Goal: Navigation & Orientation: Go to known website

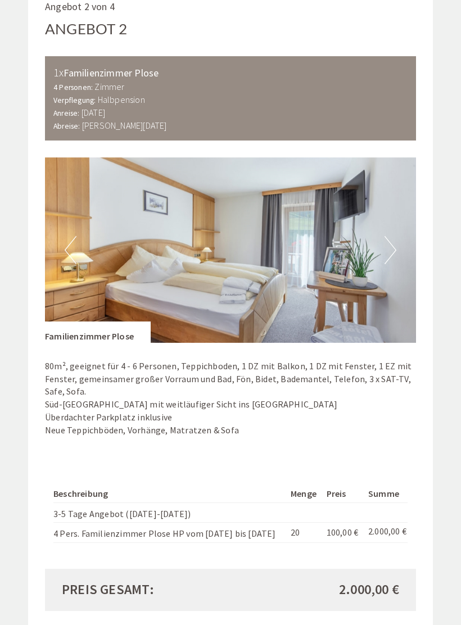
scroll to position [1382, 0]
click at [388, 239] on button "Next" at bounding box center [390, 251] width 12 height 28
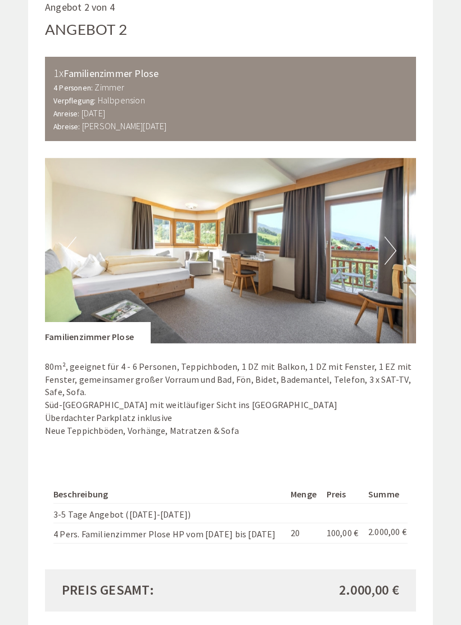
click at [384, 237] on button "Next" at bounding box center [390, 251] width 12 height 28
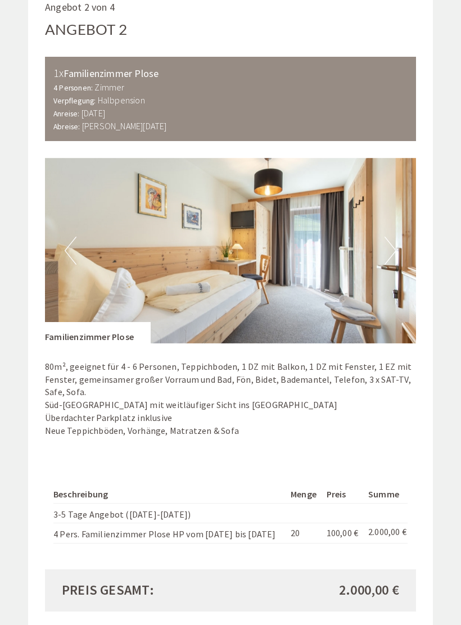
click at [392, 237] on button "Next" at bounding box center [390, 251] width 12 height 28
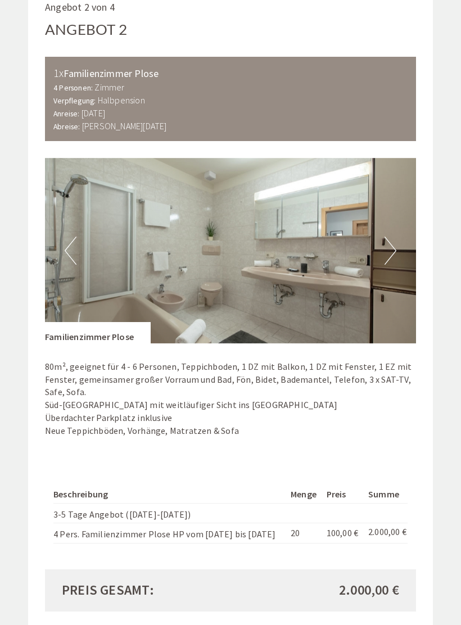
click at [386, 239] on button "Next" at bounding box center [390, 251] width 12 height 28
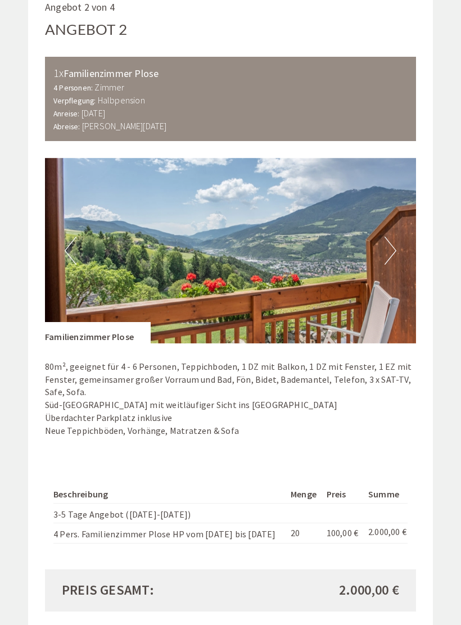
click at [387, 239] on button "Next" at bounding box center [390, 251] width 12 height 28
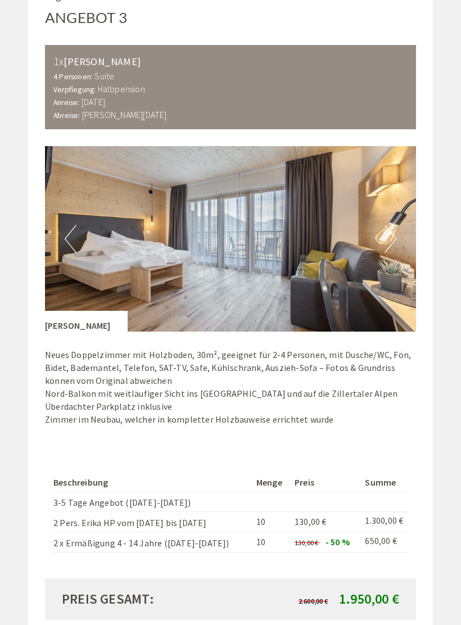
scroll to position [2078, 0]
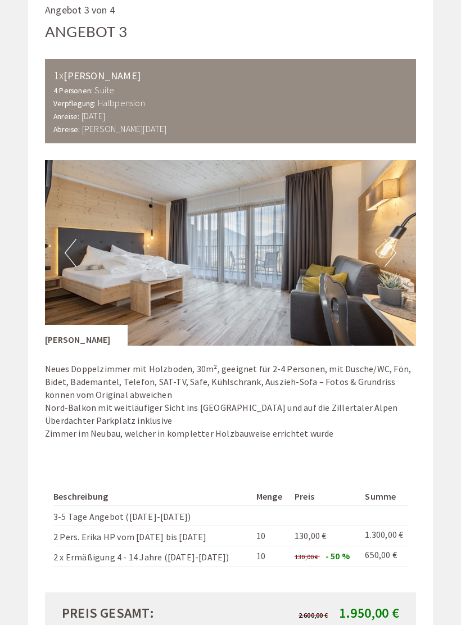
click at [383, 227] on img at bounding box center [230, 253] width 371 height 186
click at [391, 239] on button "Next" at bounding box center [390, 253] width 12 height 28
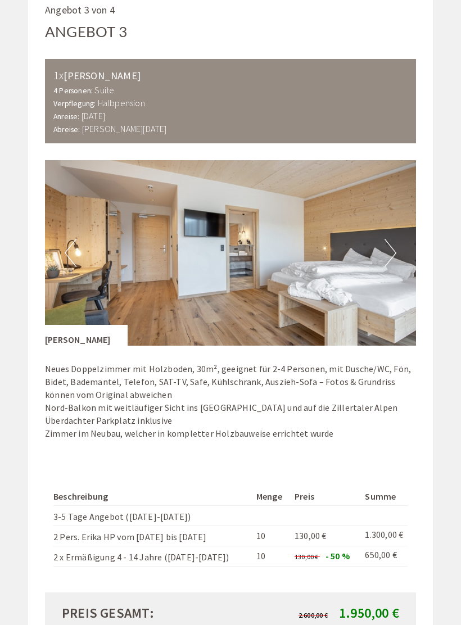
click at [390, 239] on button "Next" at bounding box center [390, 253] width 12 height 28
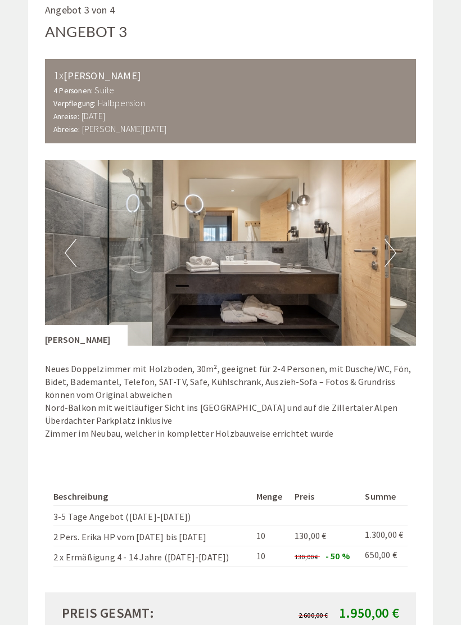
click at [388, 239] on button "Next" at bounding box center [390, 253] width 12 height 28
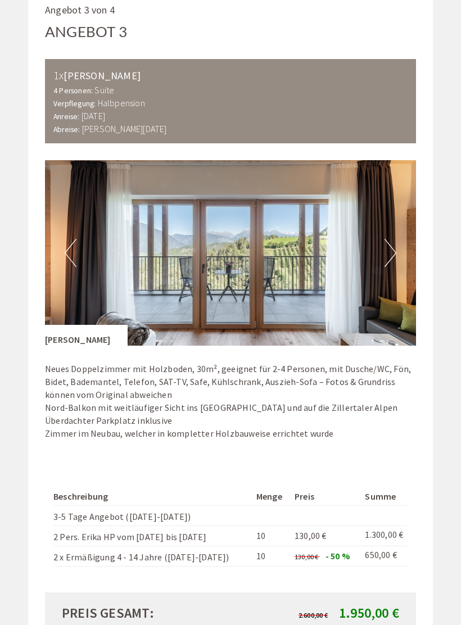
click at [386, 239] on button "Next" at bounding box center [390, 253] width 12 height 28
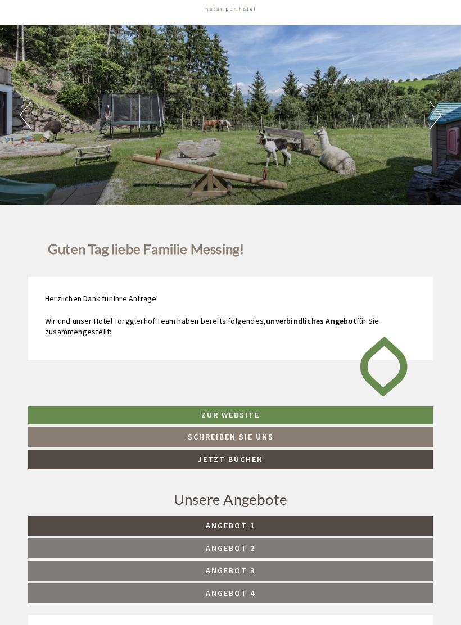
scroll to position [0, 0]
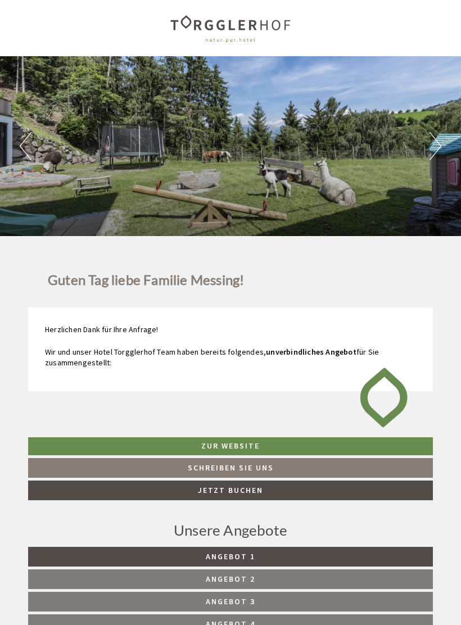
click at [432, 142] on button "Next" at bounding box center [435, 146] width 12 height 28
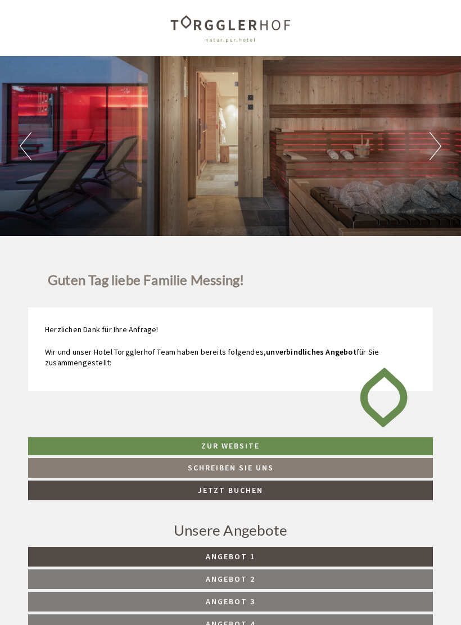
click at [429, 139] on button "Next" at bounding box center [435, 146] width 12 height 28
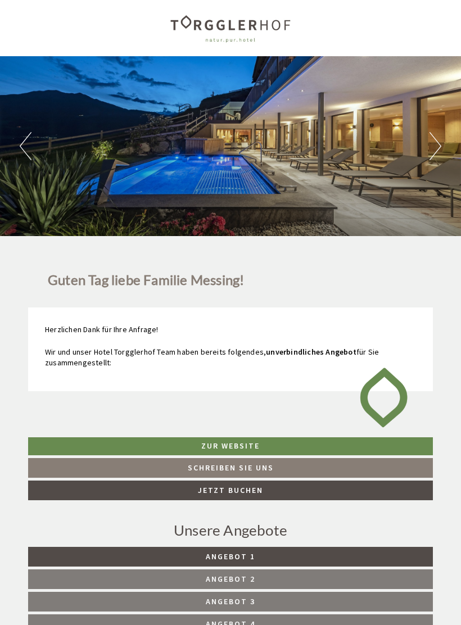
click at [429, 139] on button "Next" at bounding box center [435, 146] width 12 height 28
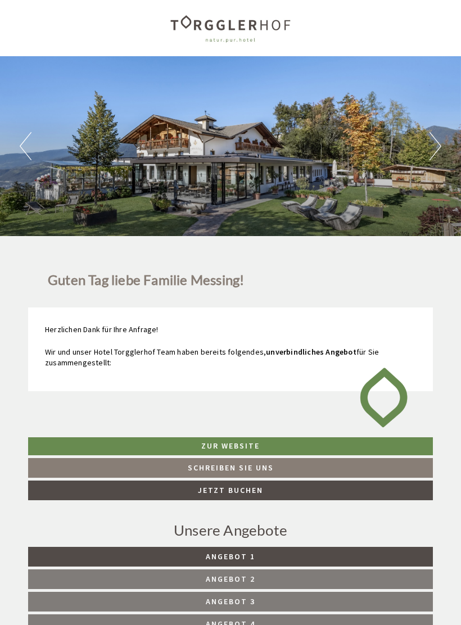
click at [244, 441] on link "Zur Website" at bounding box center [230, 446] width 405 height 18
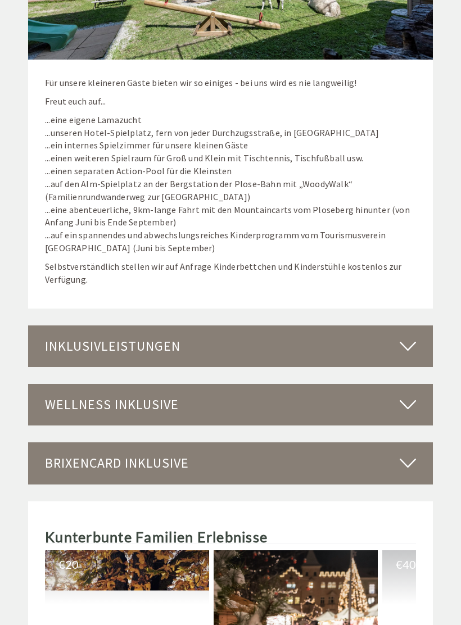
scroll to position [3438, 0]
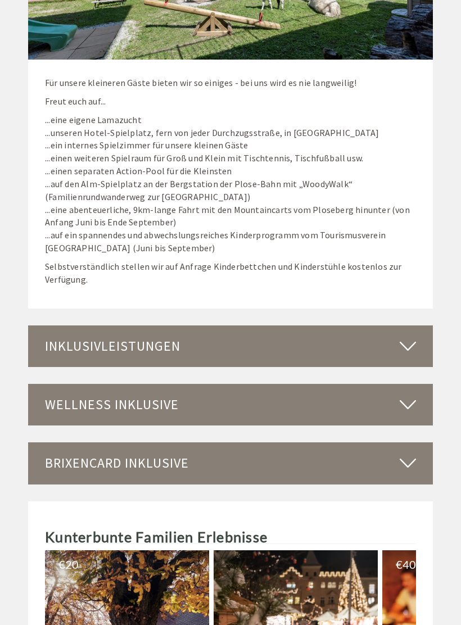
click at [407, 337] on icon at bounding box center [408, 346] width 16 height 19
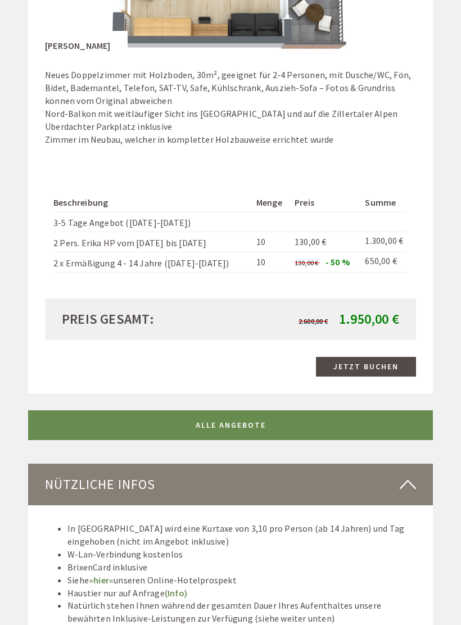
scroll to position [2372, 0]
